Goal: Information Seeking & Learning: Learn about a topic

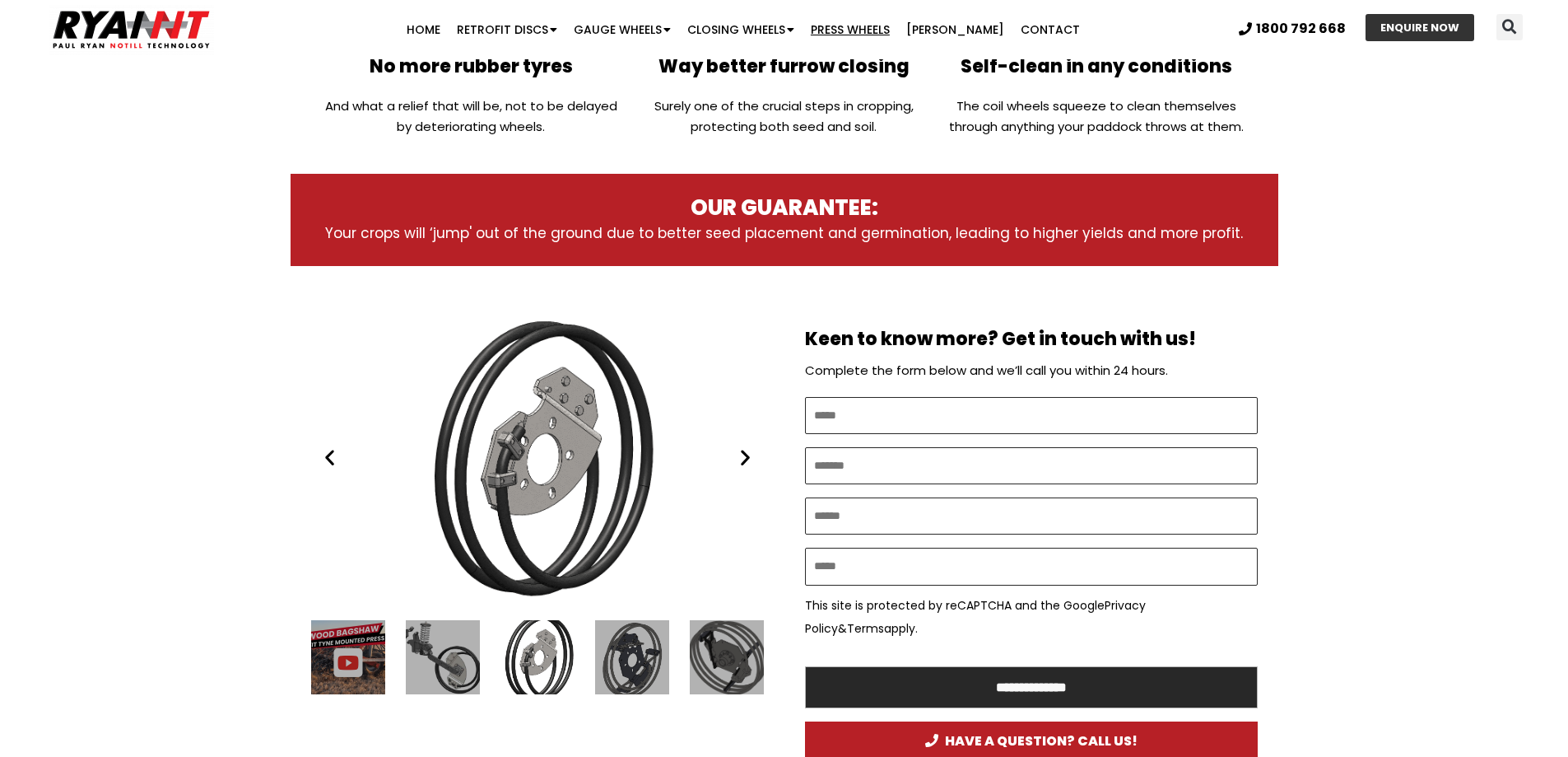
scroll to position [659, 0]
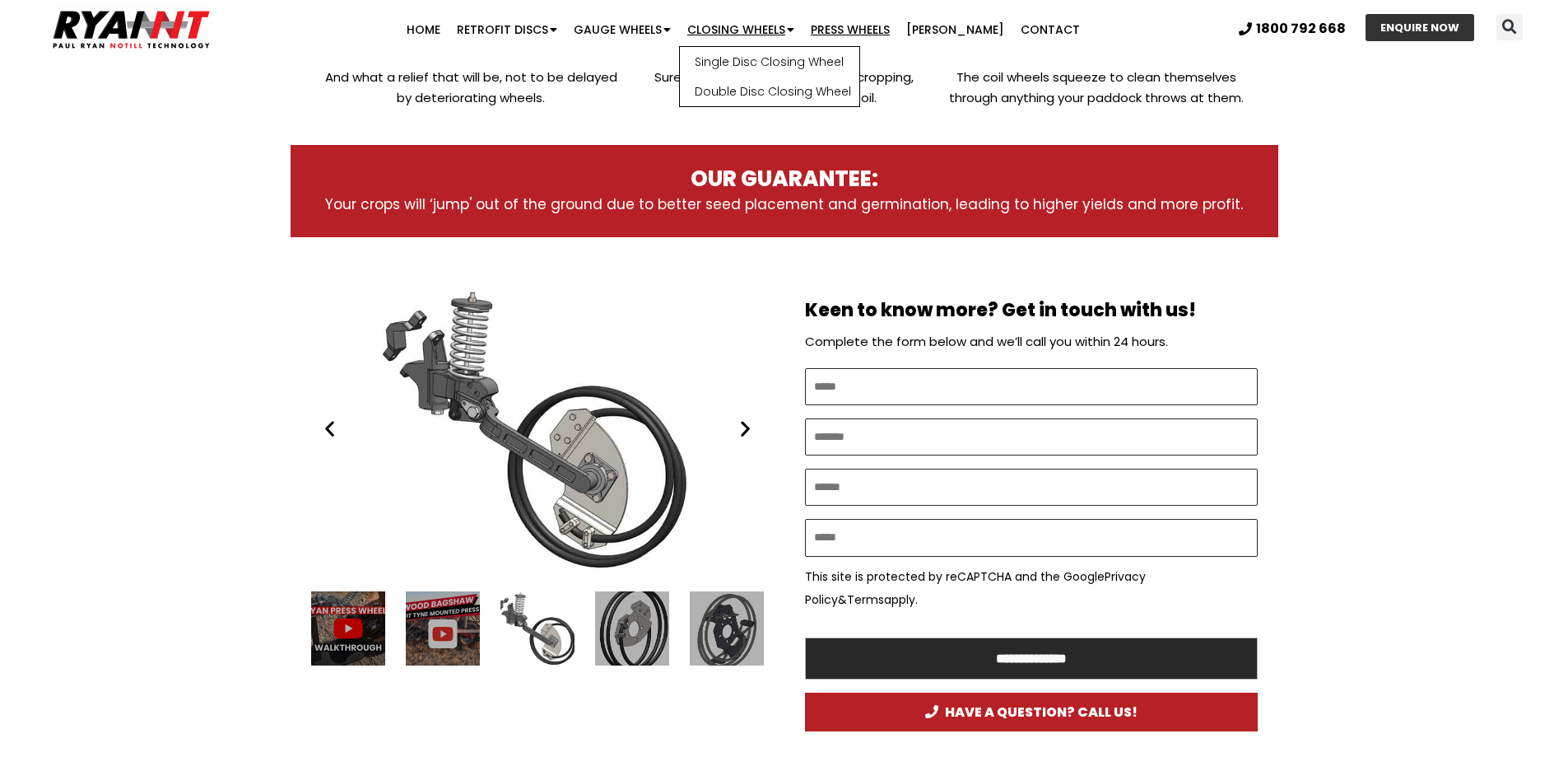
click at [761, 26] on link "Closing Wheels" at bounding box center [741, 30] width 124 height 33
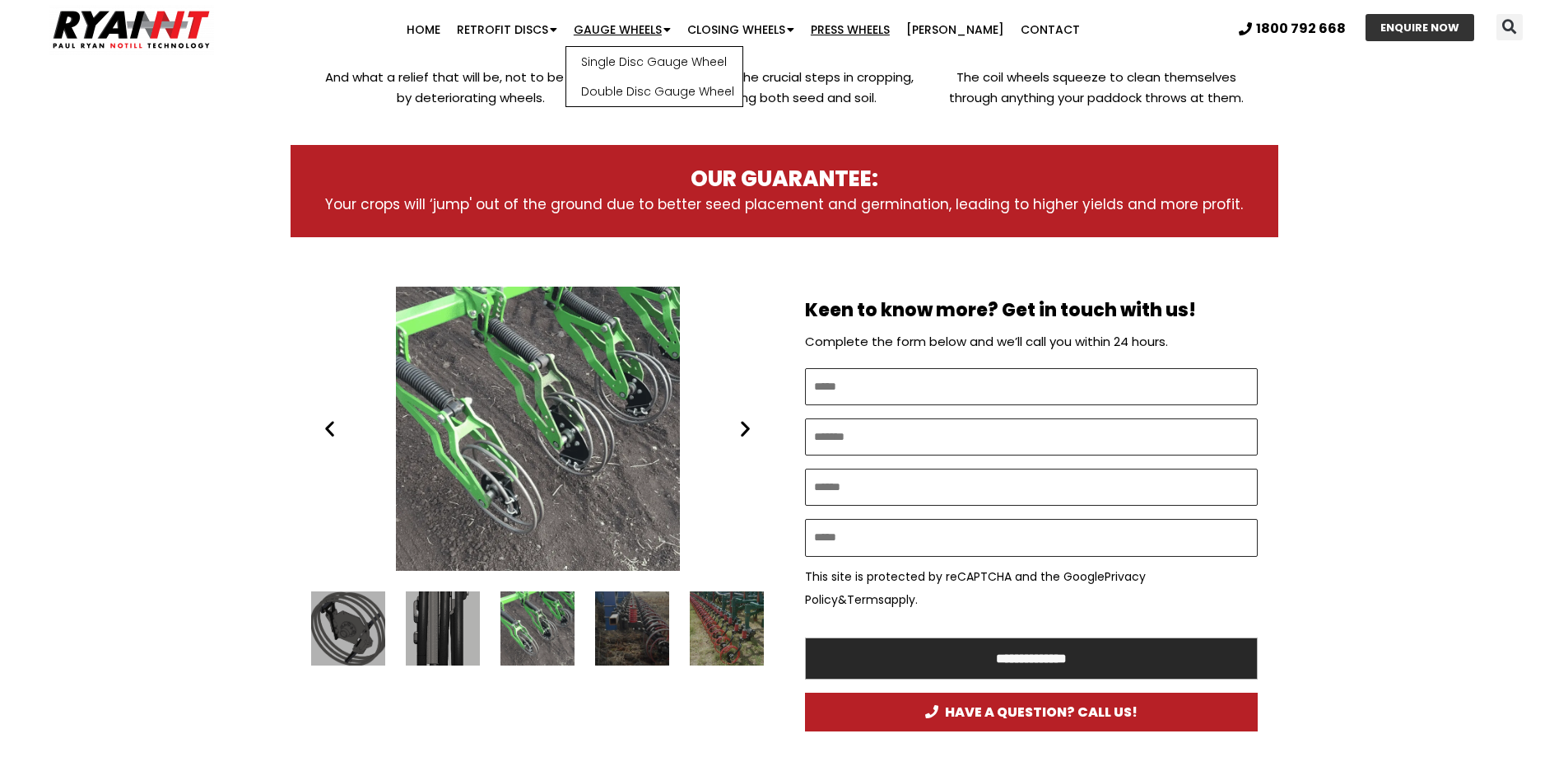
click at [634, 26] on link "Gauge Wheels" at bounding box center [622, 30] width 114 height 33
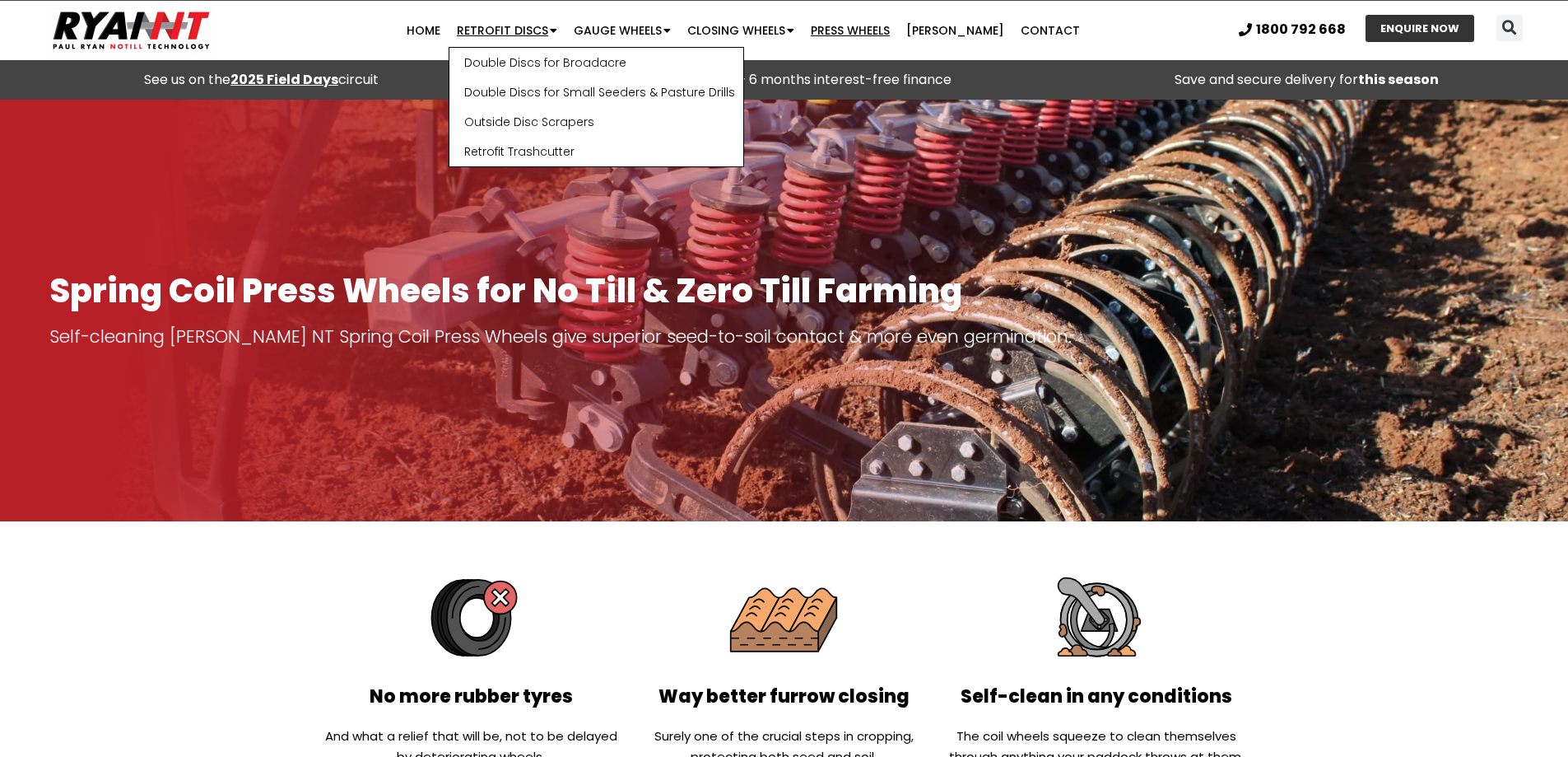
click at [553, 31] on link "Retrofit Discs" at bounding box center [508, 31] width 117 height 33
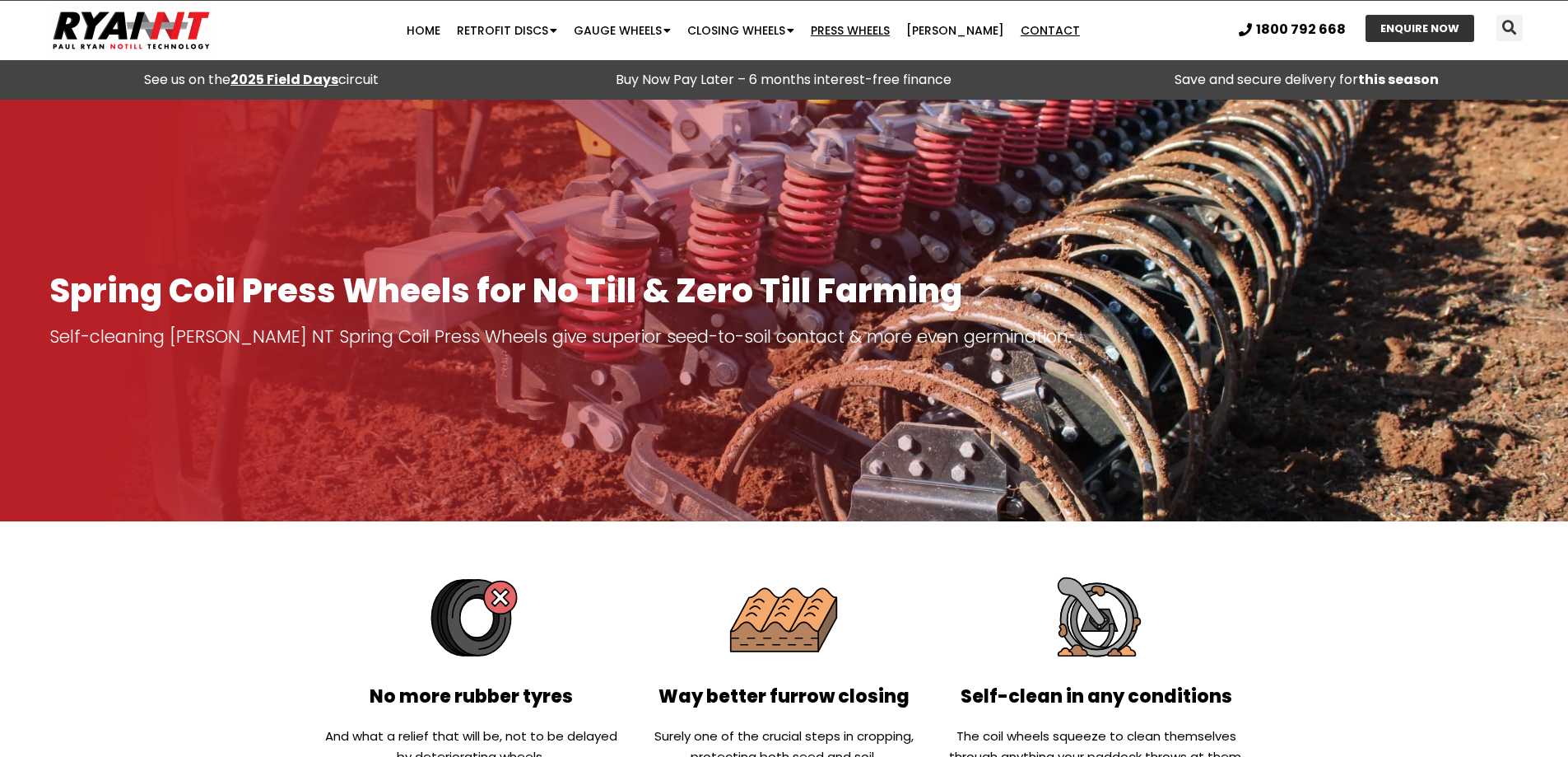
click at [1028, 31] on link "Contact" at bounding box center [1051, 31] width 76 height 33
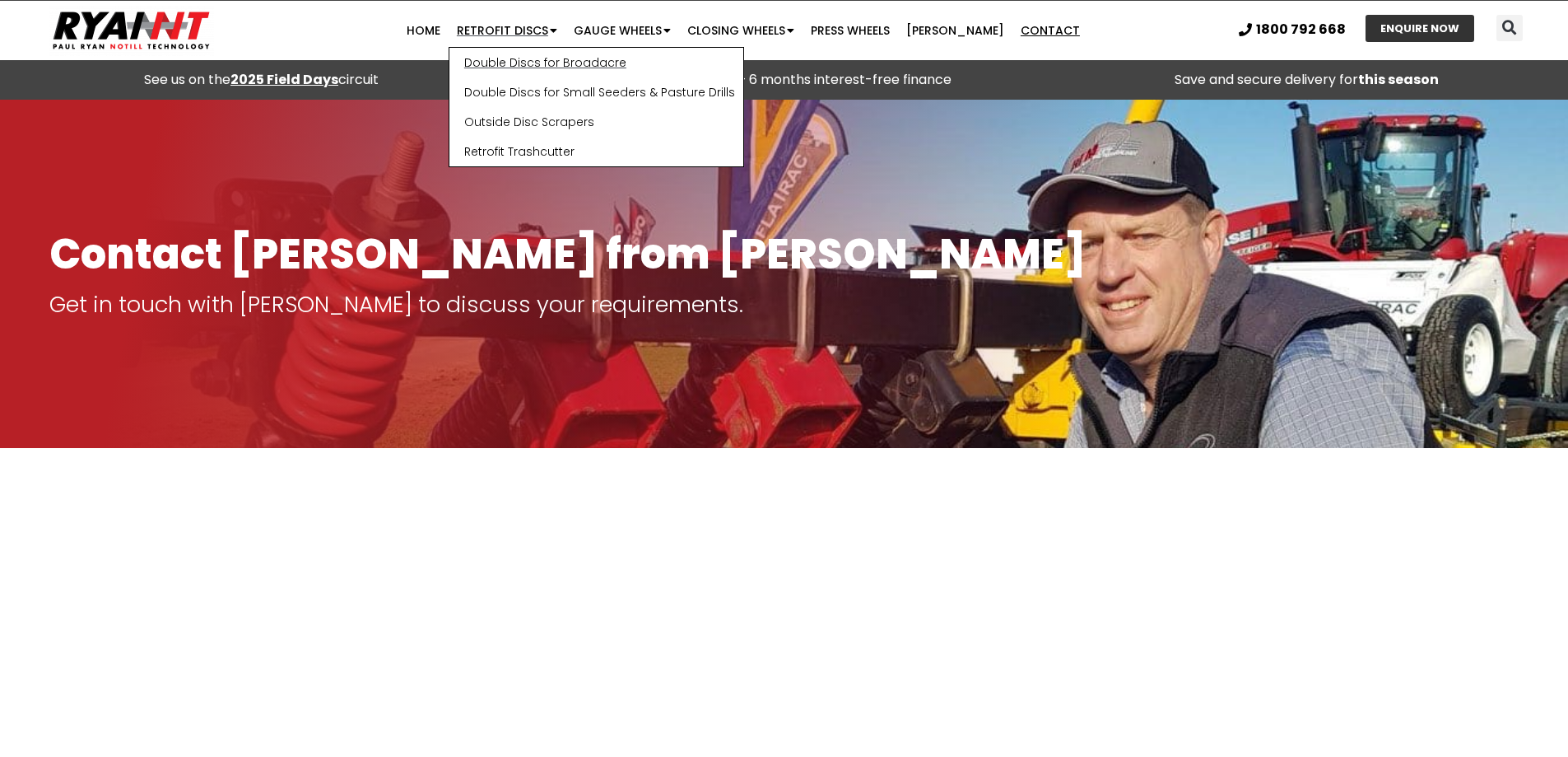
click at [528, 64] on link "Double Discs for Broadacre" at bounding box center [597, 63] width 294 height 30
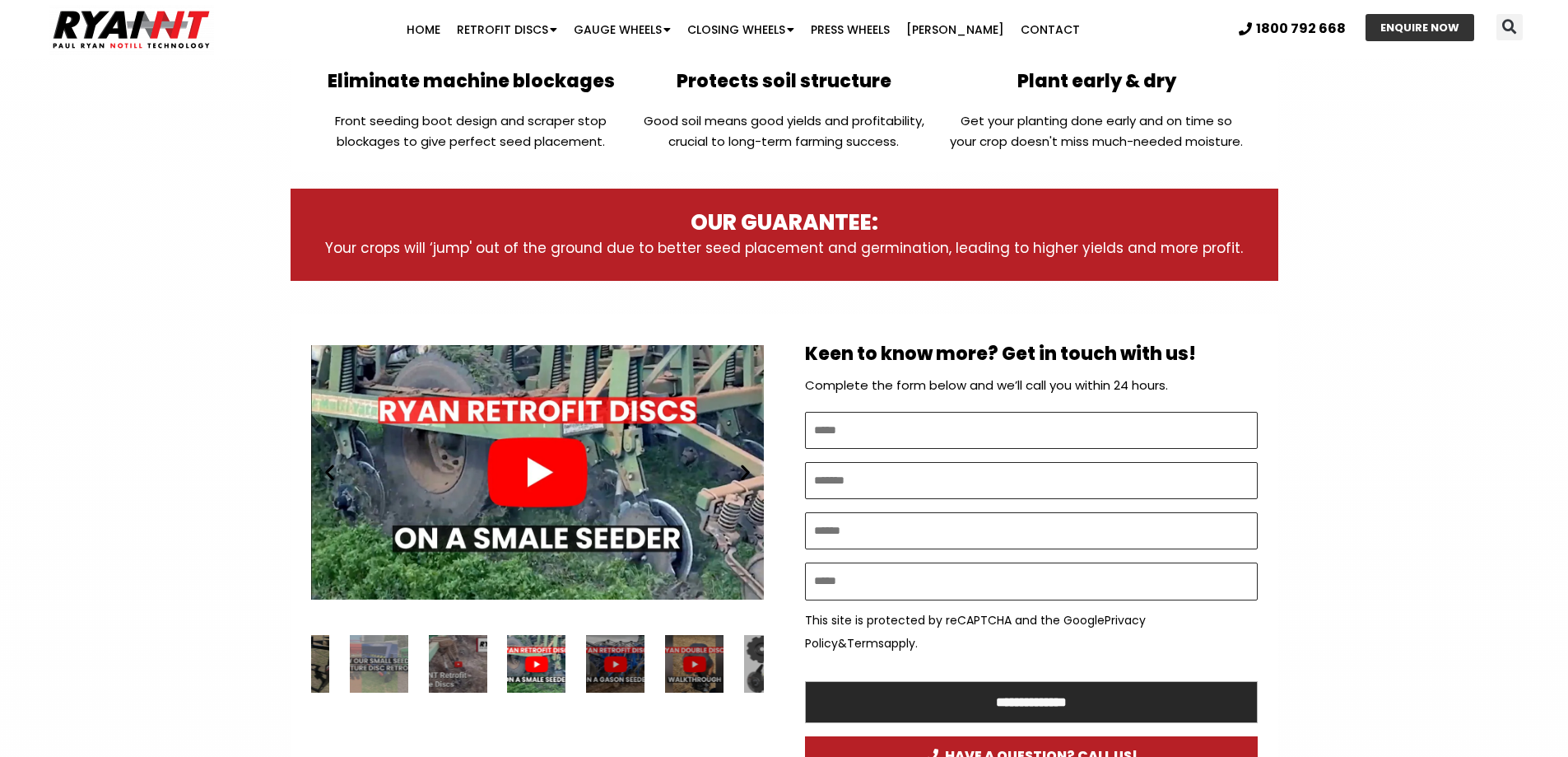
scroll to position [659, 0]
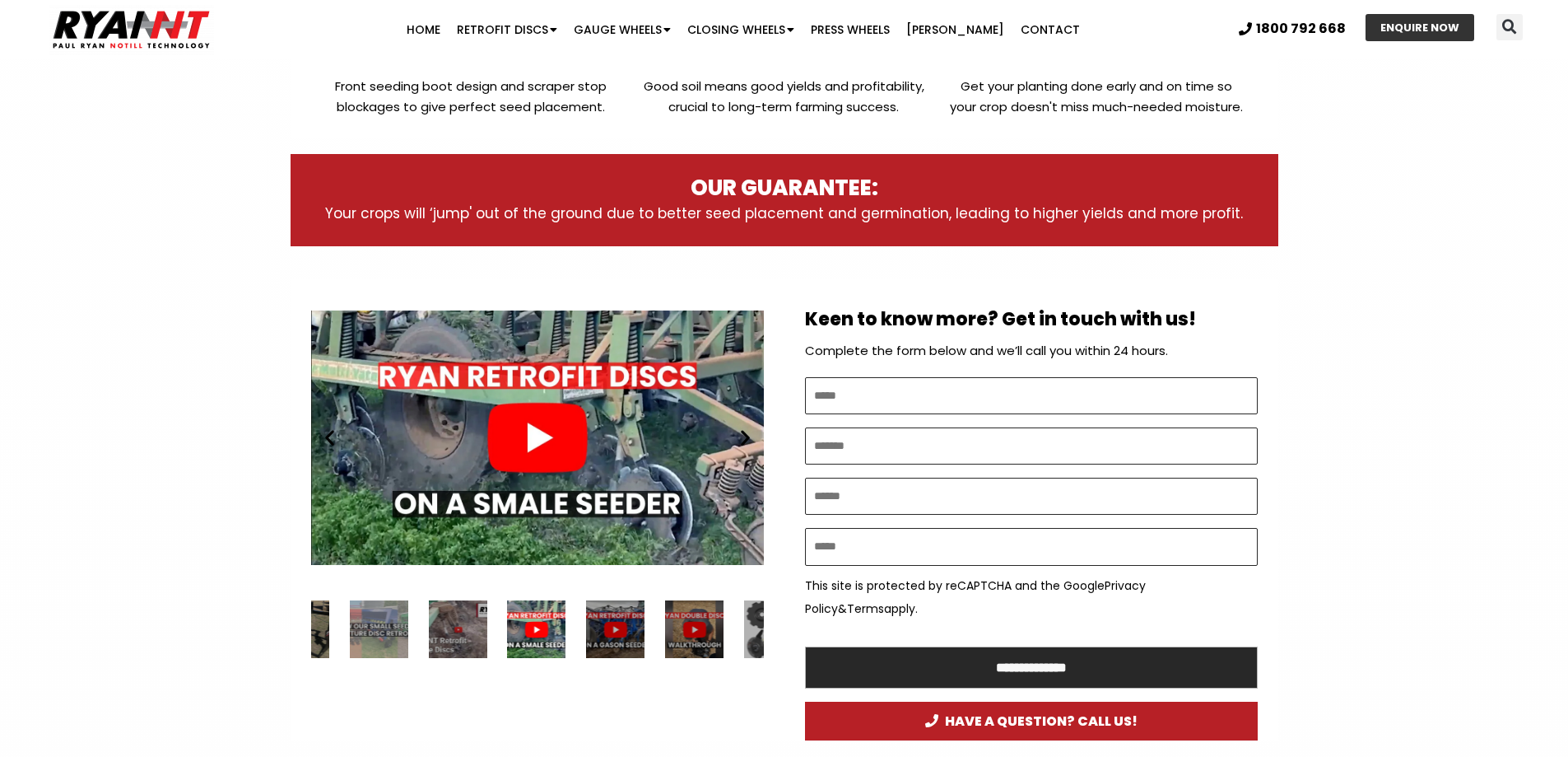
click at [535, 443] on div "Play" at bounding box center [537, 438] width 453 height 284
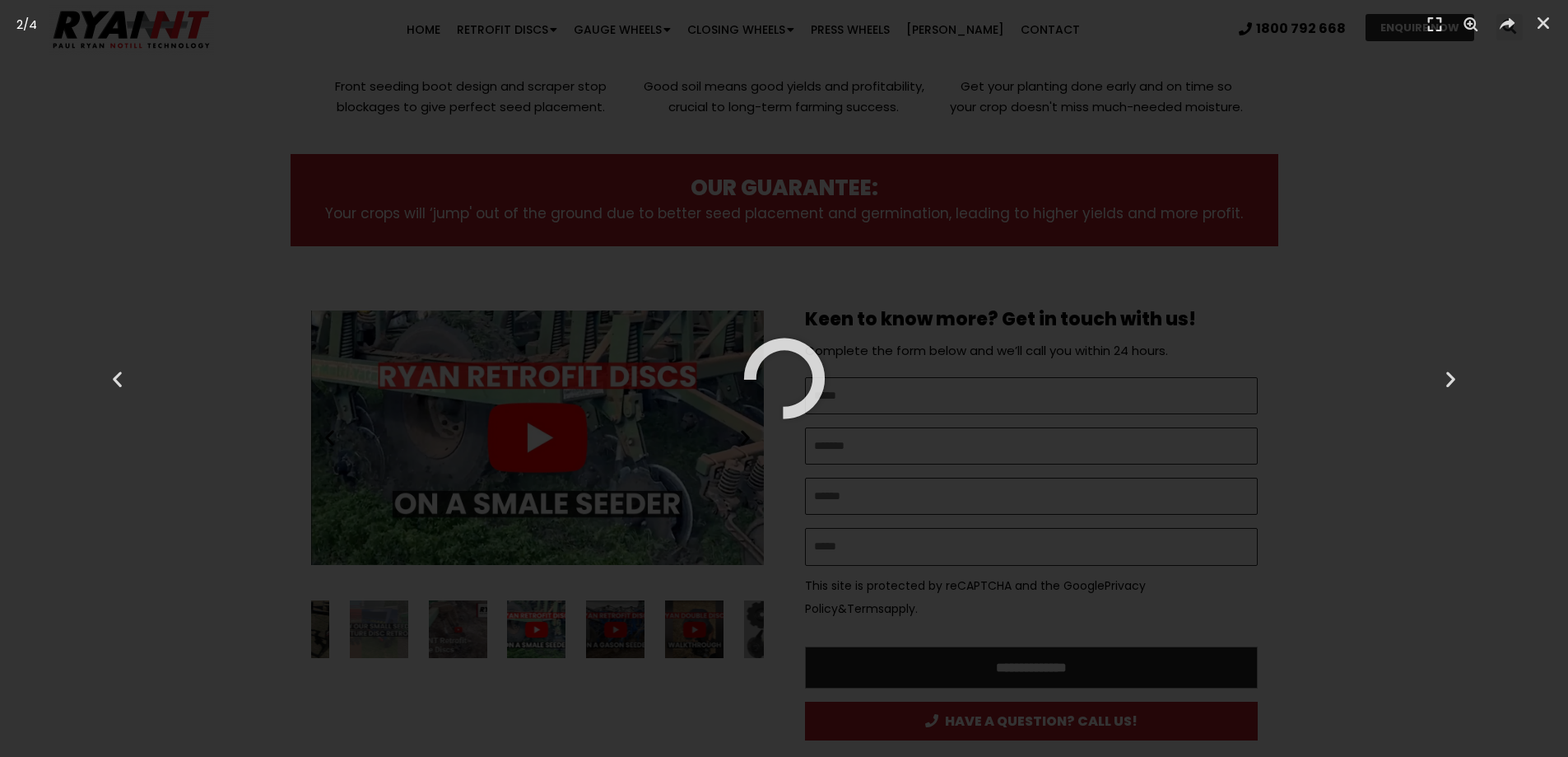
scroll to position [741, 0]
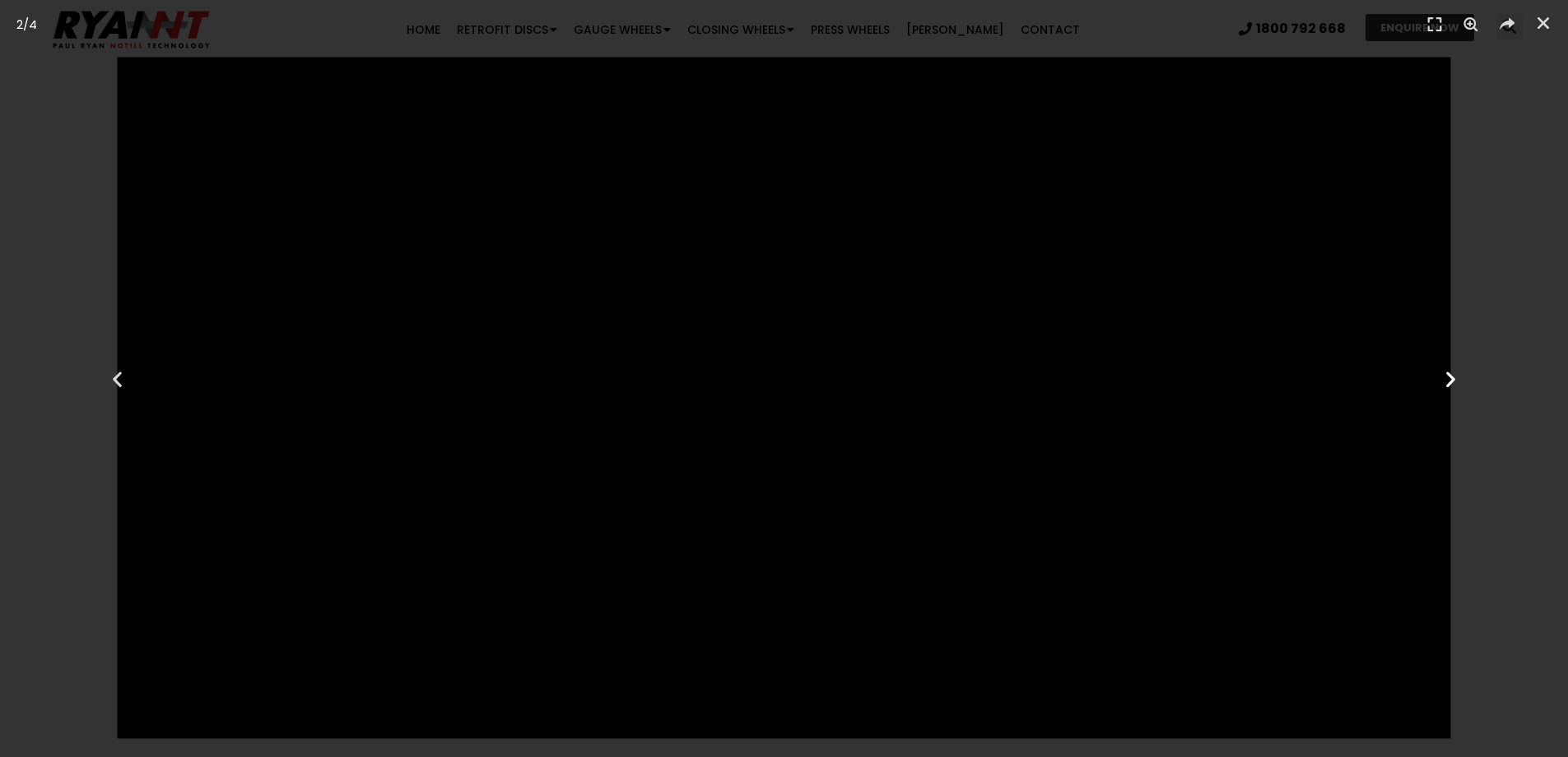
click at [1448, 381] on icon "Next slide" at bounding box center [1451, 378] width 21 height 21
